Goal: Task Accomplishment & Management: Use online tool/utility

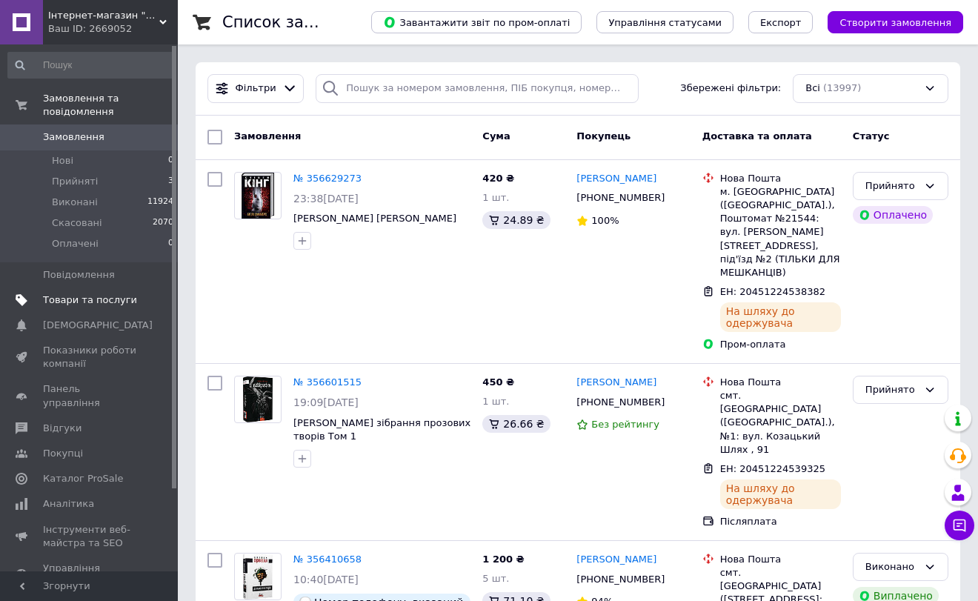
click at [76, 294] on span "Товари та послуги" at bounding box center [90, 300] width 94 height 13
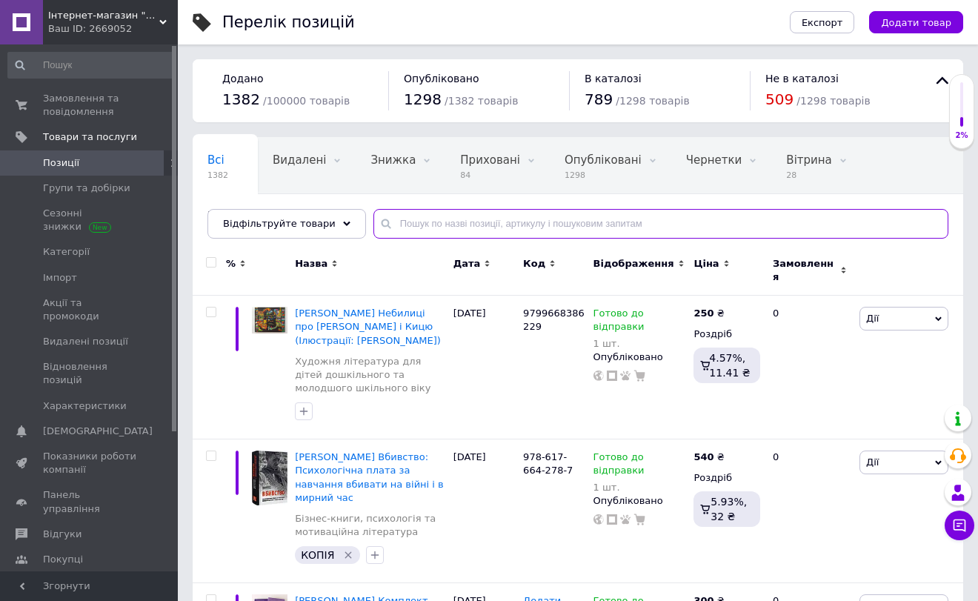
click at [401, 219] on input "text" at bounding box center [661, 224] width 575 height 30
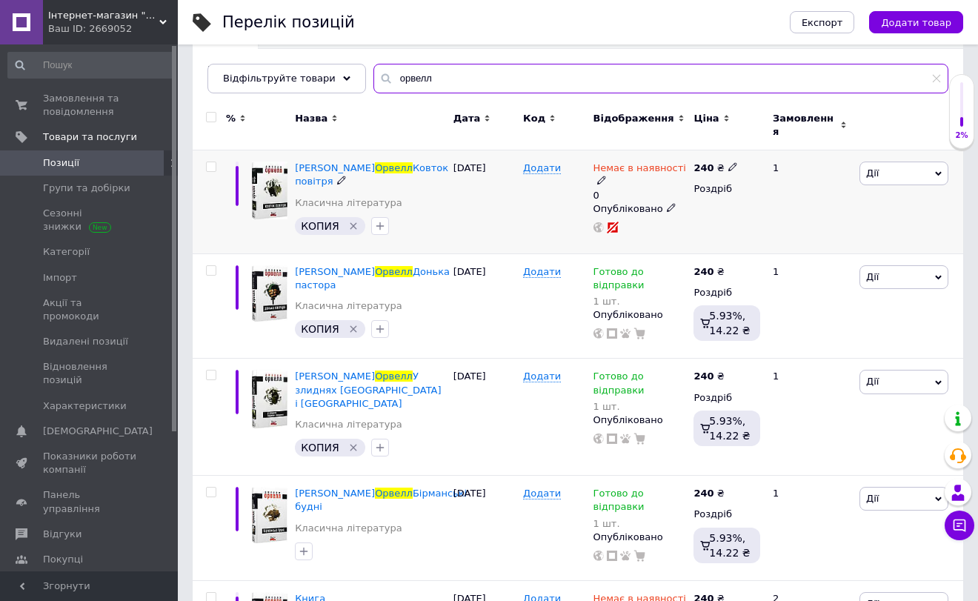
scroll to position [148, 0]
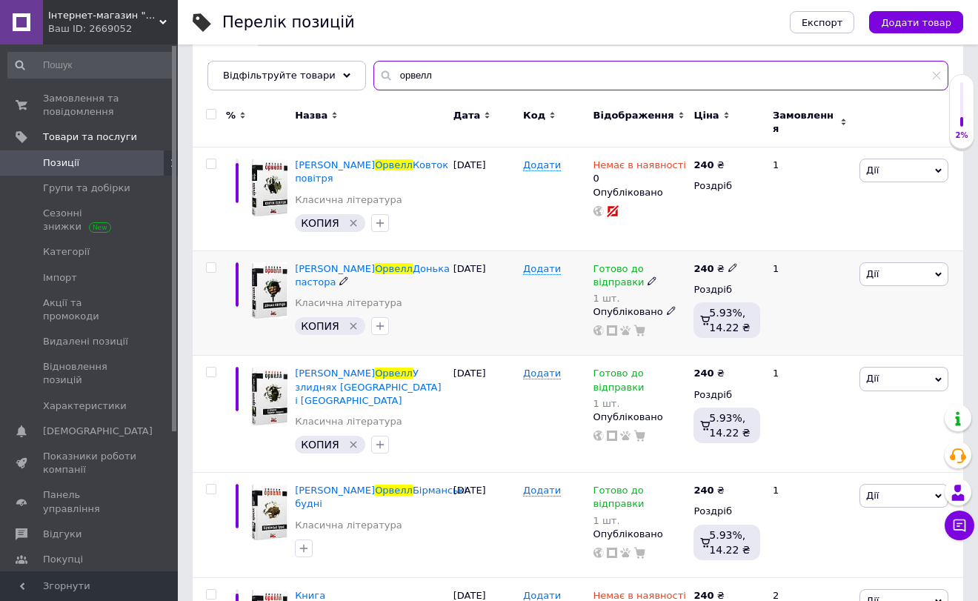
type input "орвелл"
click at [729, 263] on icon at bounding box center [733, 267] width 9 height 9
click at [767, 236] on input "240" at bounding box center [801, 251] width 113 height 30
type input "260"
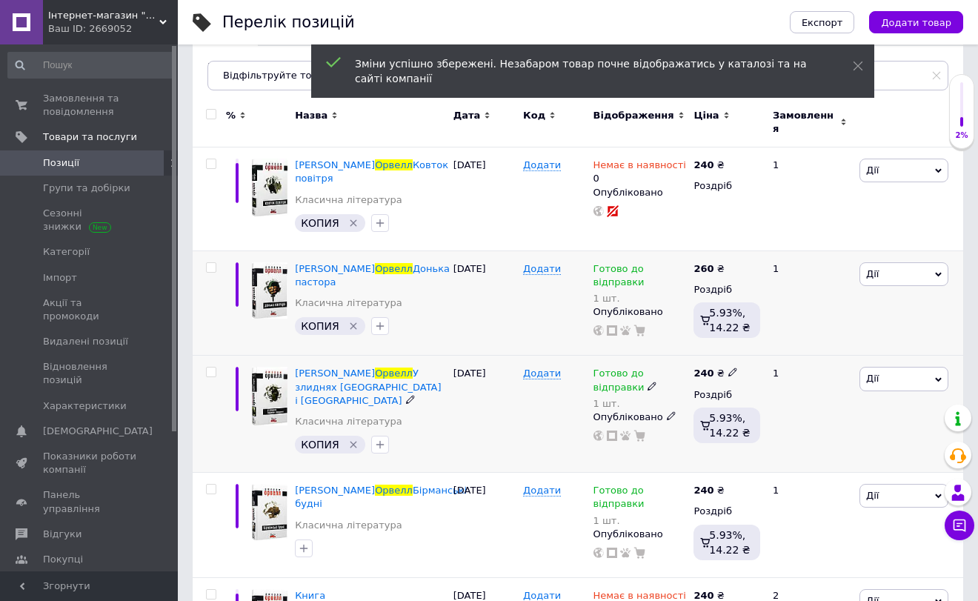
click at [729, 368] on icon at bounding box center [733, 372] width 9 height 9
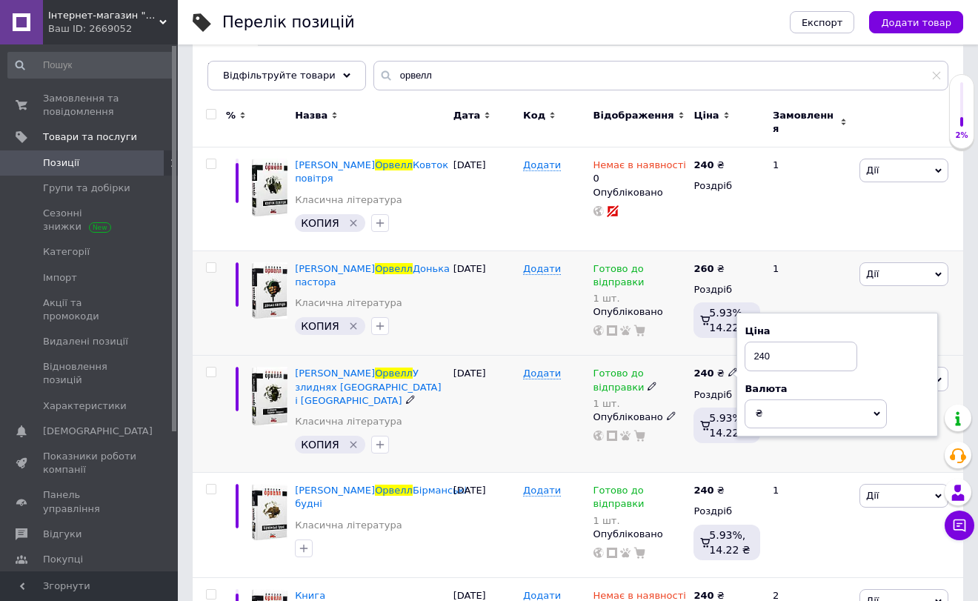
click at [764, 342] on input "240" at bounding box center [801, 357] width 113 height 30
type input "260"
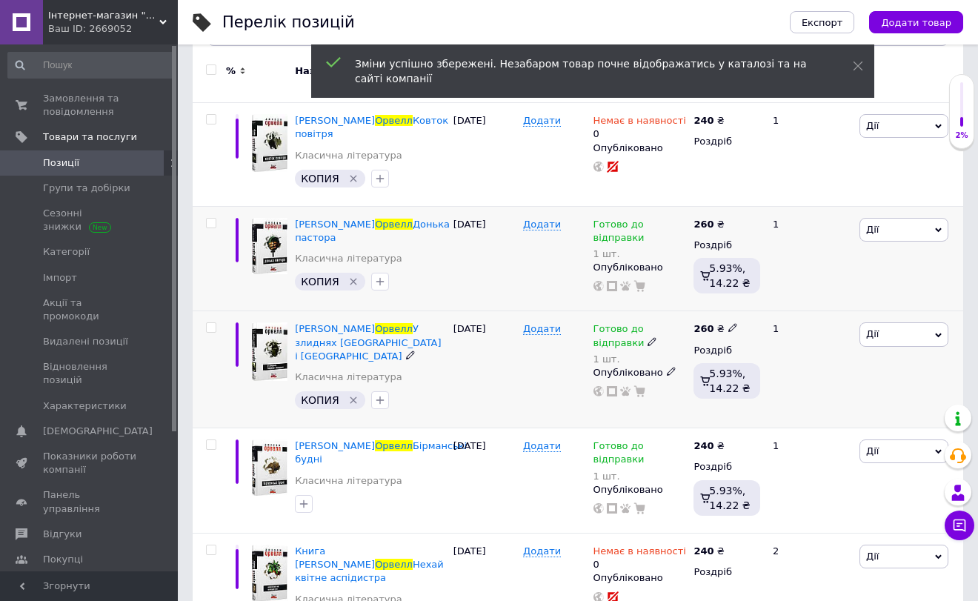
scroll to position [297, 0]
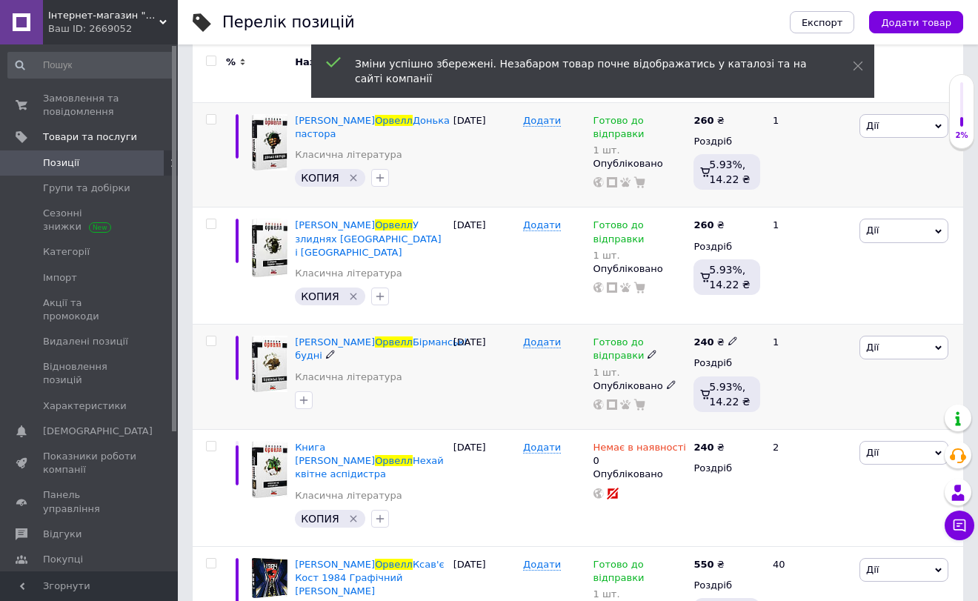
click at [729, 337] on icon at bounding box center [733, 341] width 9 height 9
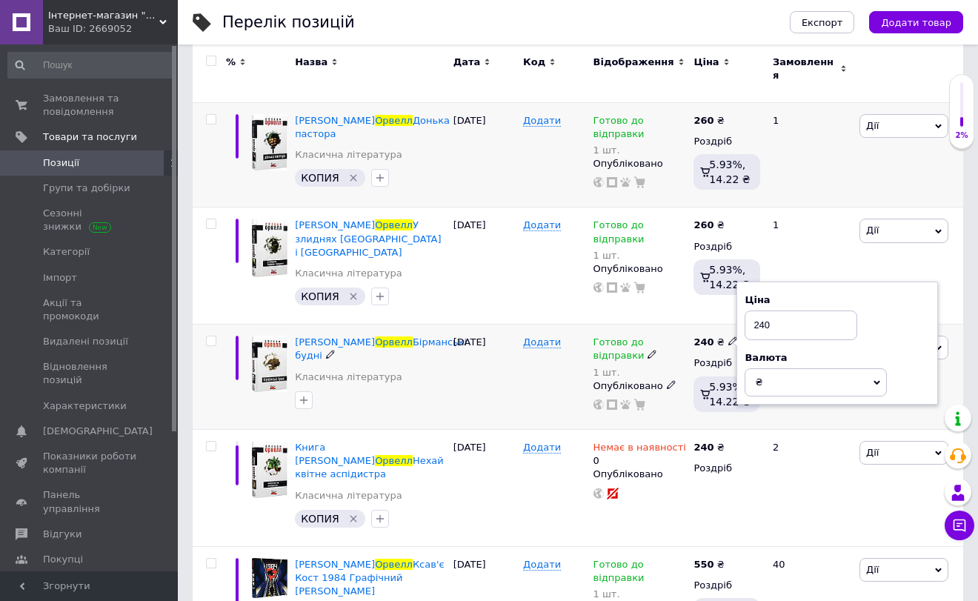
click at [766, 311] on input "240" at bounding box center [801, 326] width 113 height 30
type input "260"
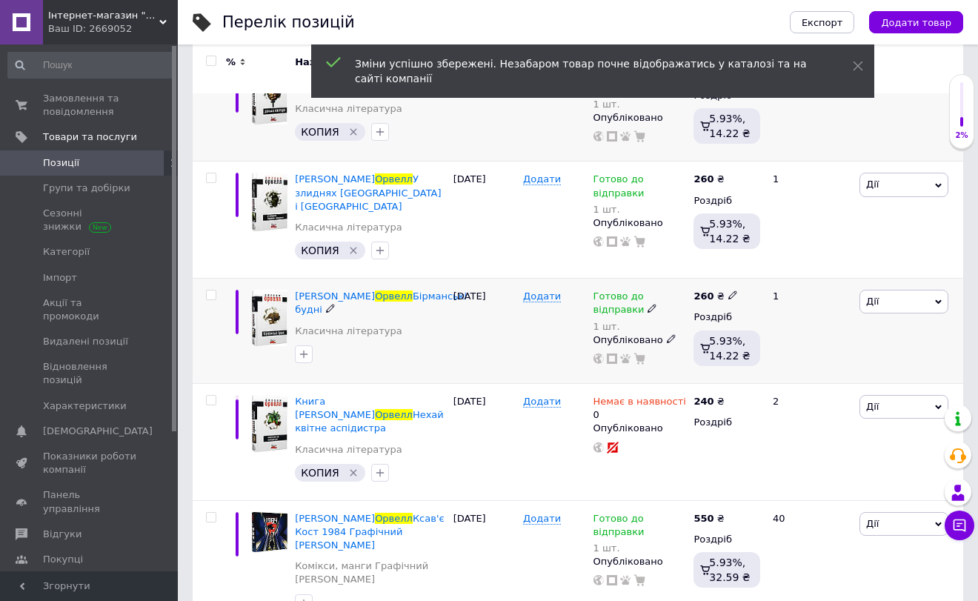
scroll to position [371, 0]
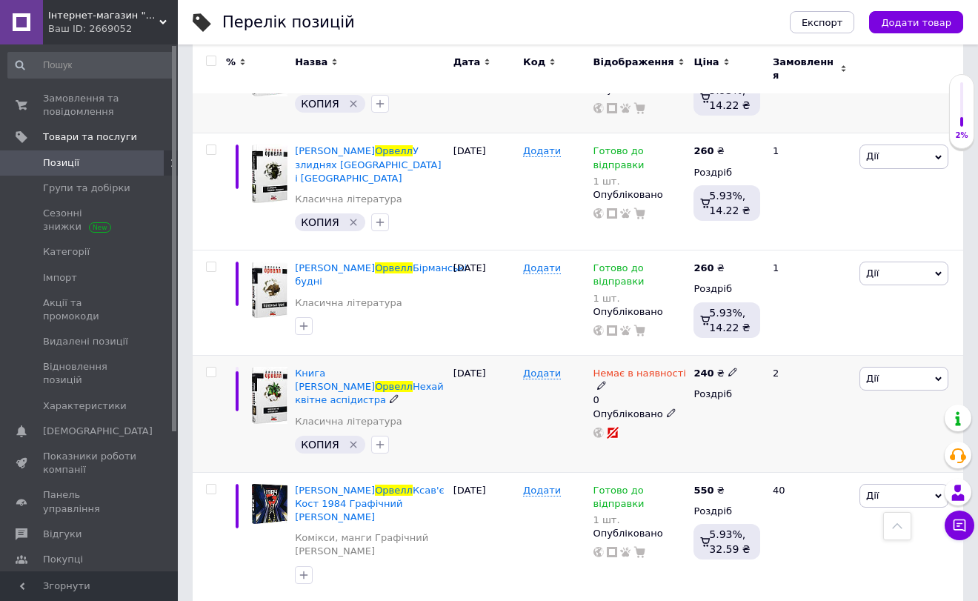
click at [729, 368] on icon at bounding box center [733, 372] width 9 height 9
click at [763, 342] on input "240" at bounding box center [801, 357] width 113 height 30
type input "260"
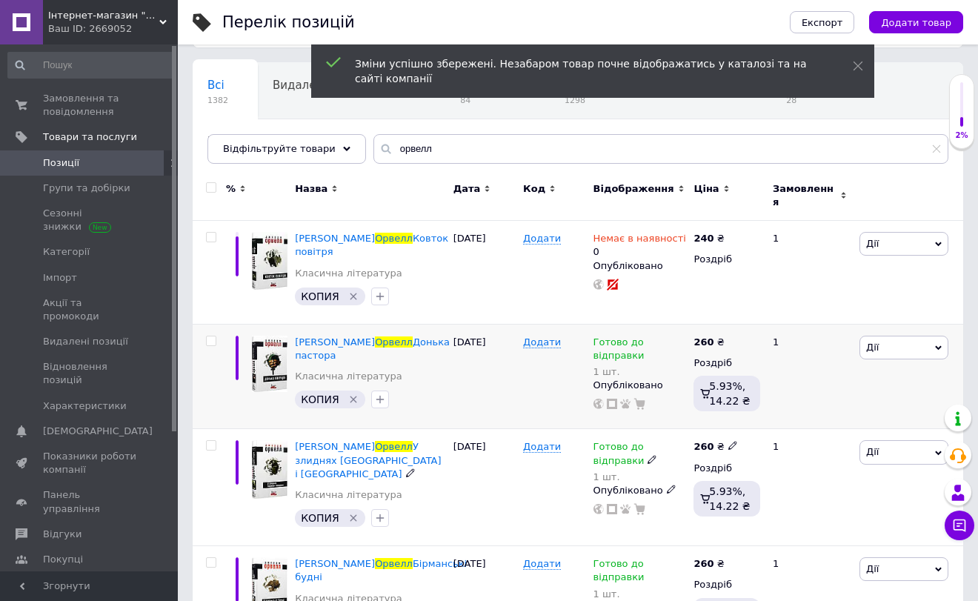
scroll to position [74, 0]
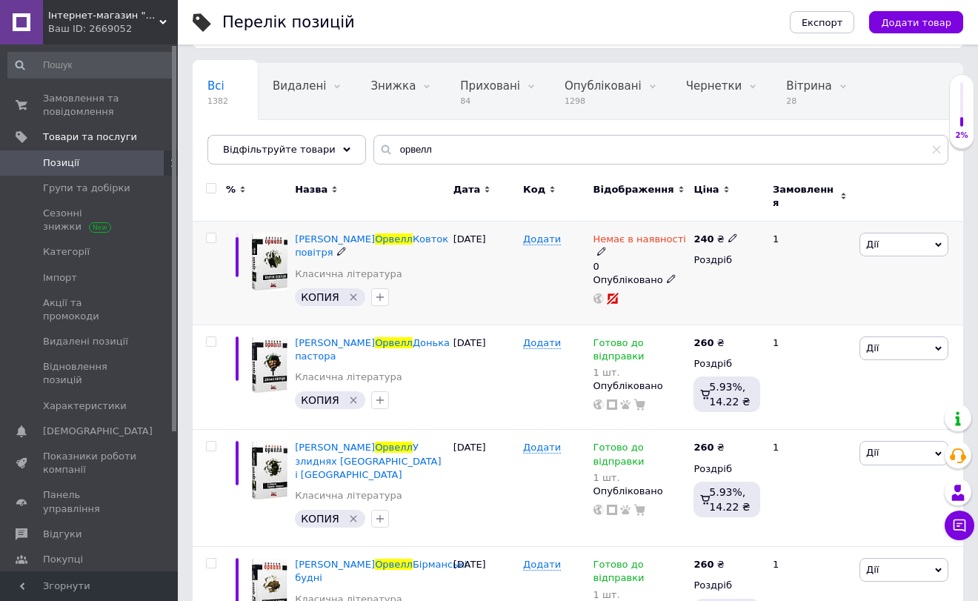
click at [729, 234] on use at bounding box center [733, 238] width 8 height 8
click at [765, 213] on input "240" at bounding box center [801, 223] width 113 height 30
type input "260"
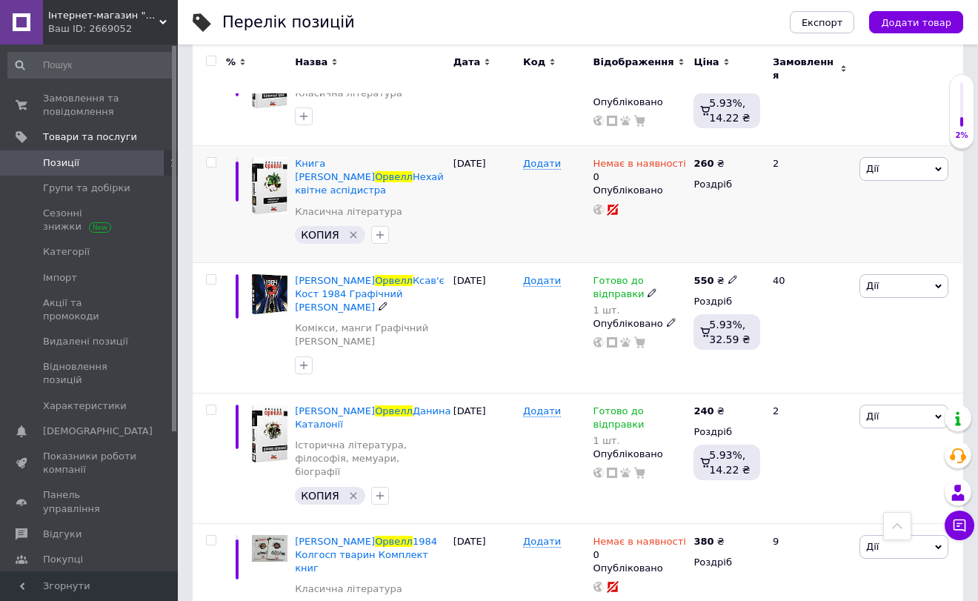
scroll to position [593, 0]
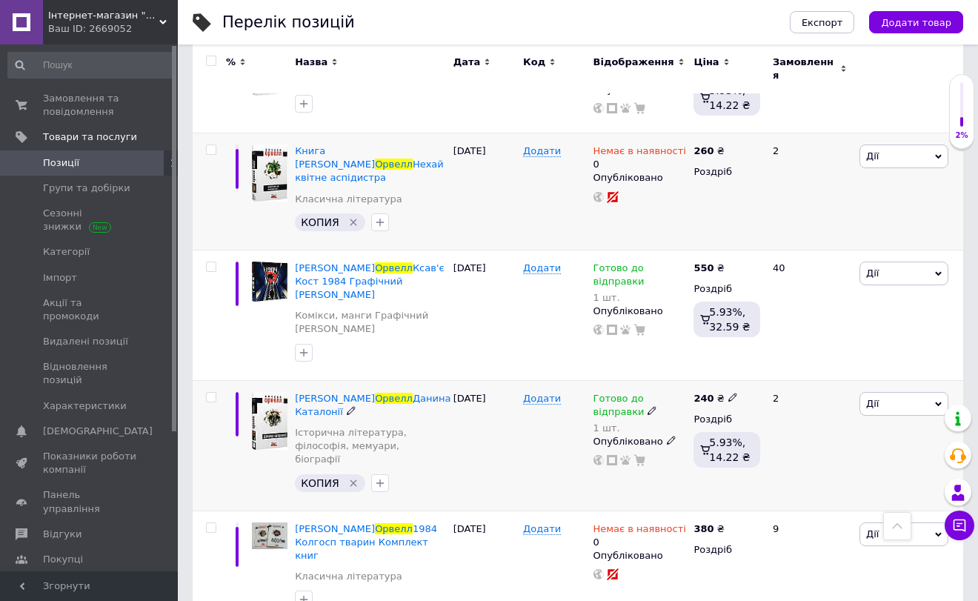
click at [729, 393] on icon at bounding box center [733, 397] width 9 height 9
click at [766, 366] on input "240" at bounding box center [801, 381] width 113 height 30
type input "260"
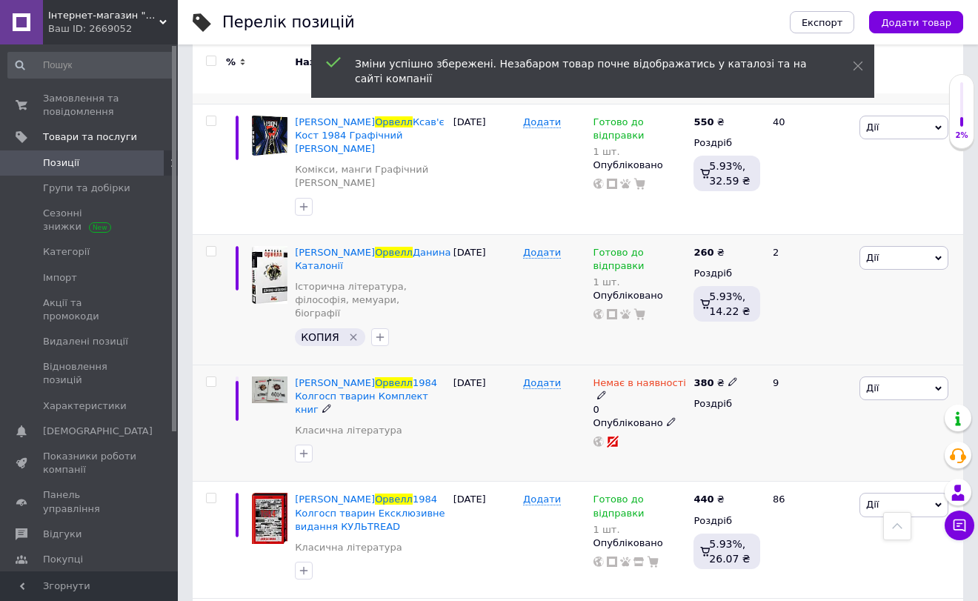
scroll to position [741, 0]
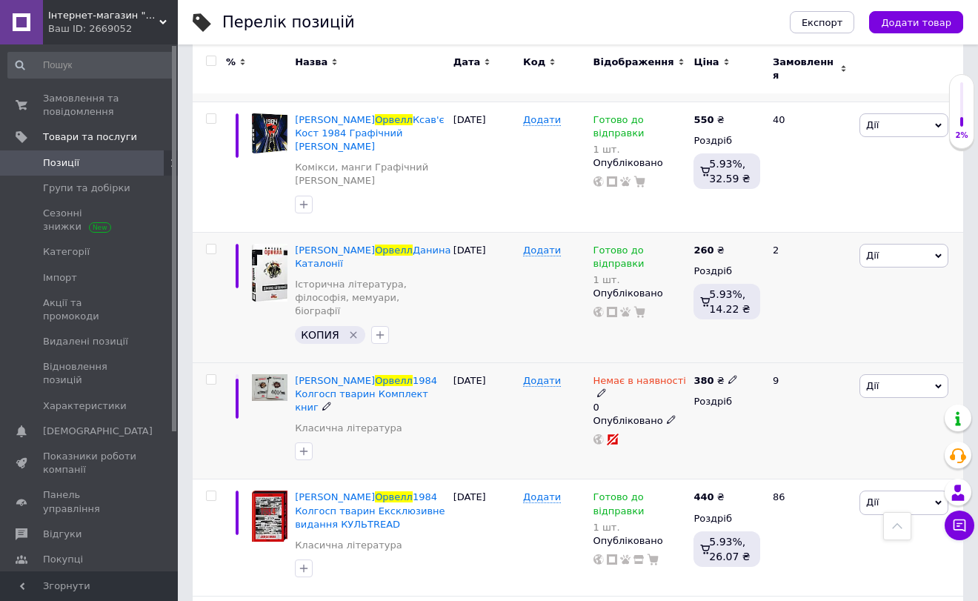
click at [729, 375] on icon at bounding box center [733, 379] width 9 height 9
click at [764, 348] on input "380" at bounding box center [801, 363] width 113 height 30
type input "400"
click at [524, 362] on div "Додати" at bounding box center [555, 420] width 70 height 117
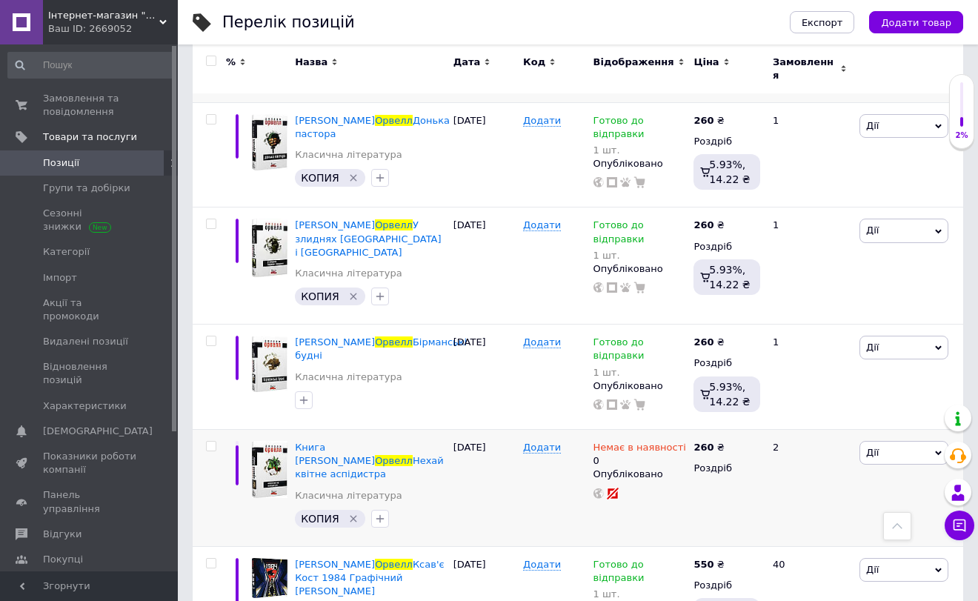
scroll to position [0, 0]
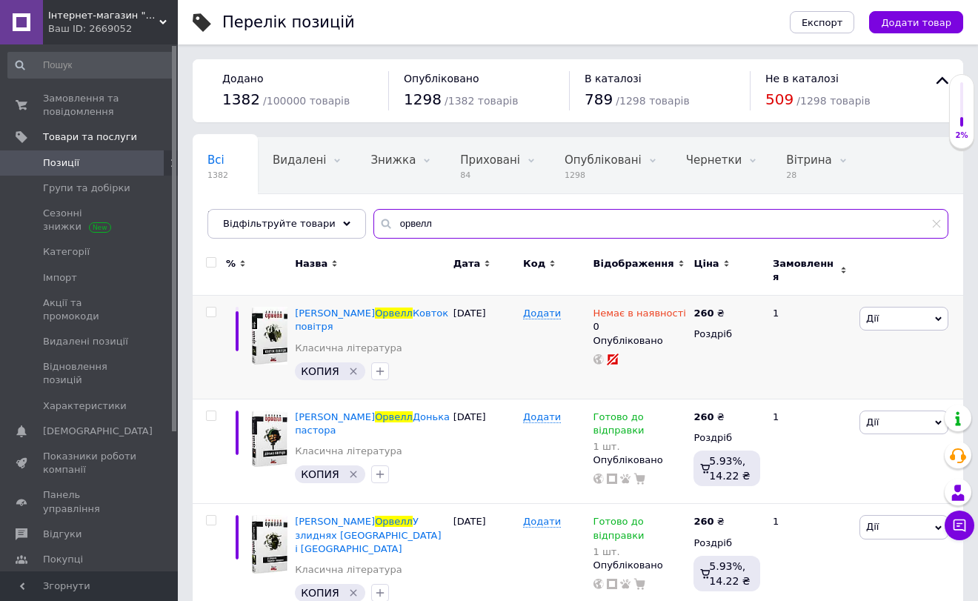
click at [421, 222] on input "орвелл" at bounding box center [661, 224] width 575 height 30
type input "о"
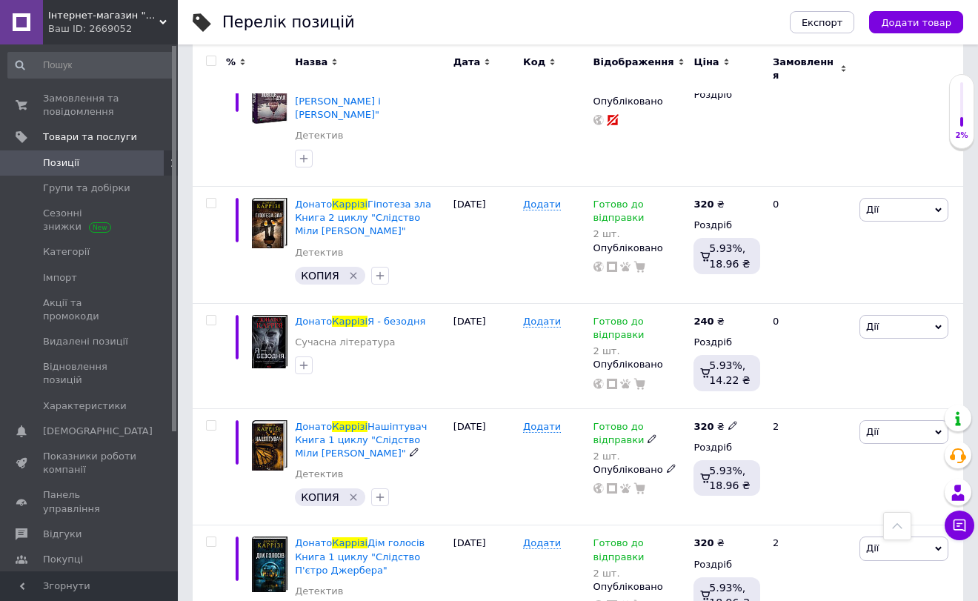
scroll to position [215, 0]
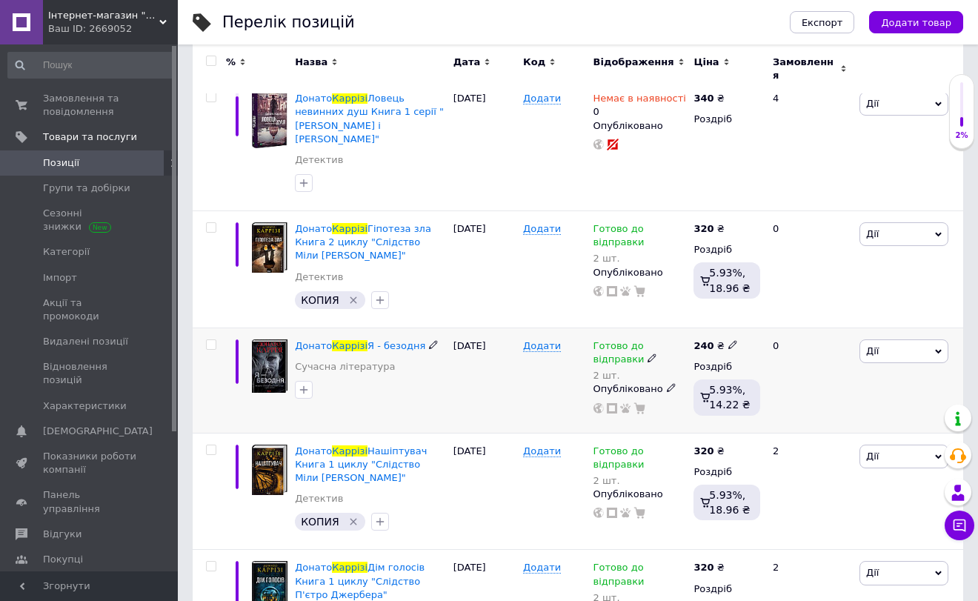
type input "каррізі"
click at [729, 340] on icon at bounding box center [733, 344] width 9 height 9
click at [765, 314] on input "240" at bounding box center [801, 329] width 113 height 30
type input "260"
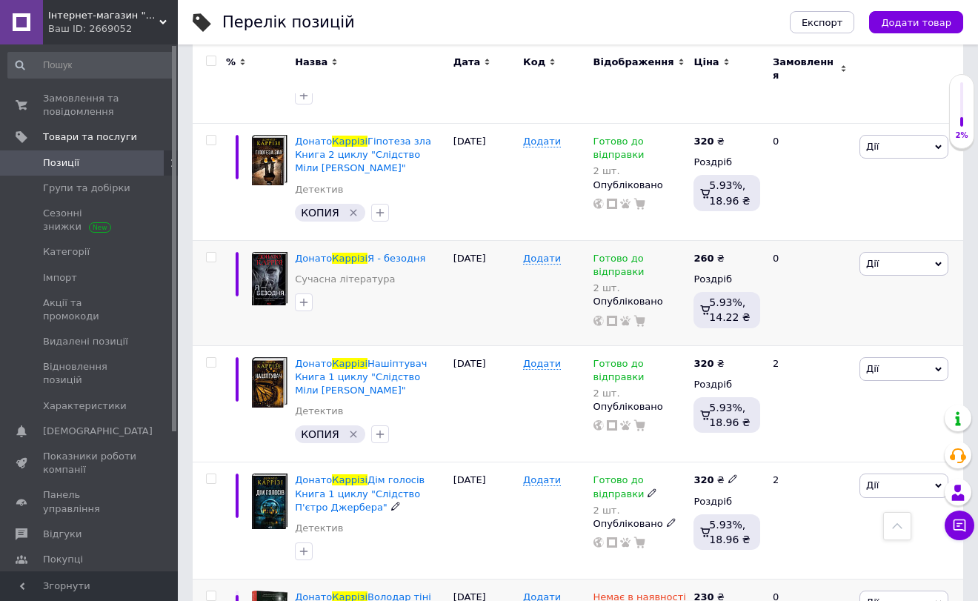
scroll to position [127, 0]
